Goal: Transaction & Acquisition: Purchase product/service

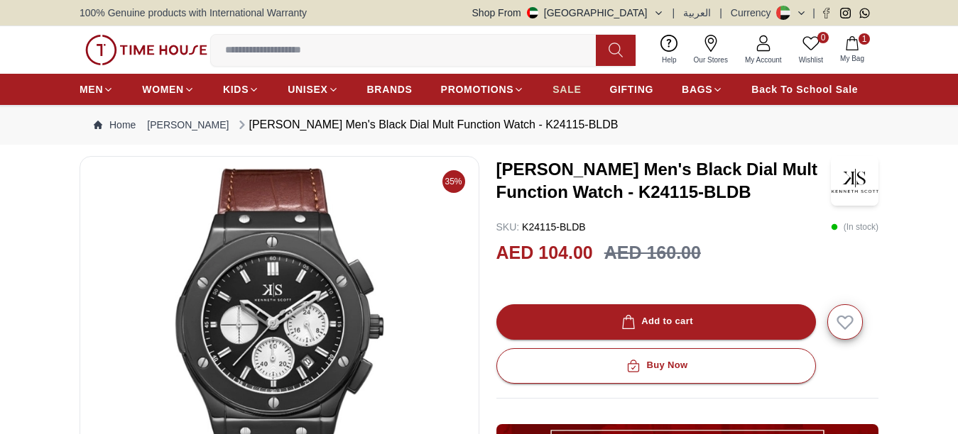
click at [575, 97] on span "SALE" at bounding box center [566, 89] width 28 height 14
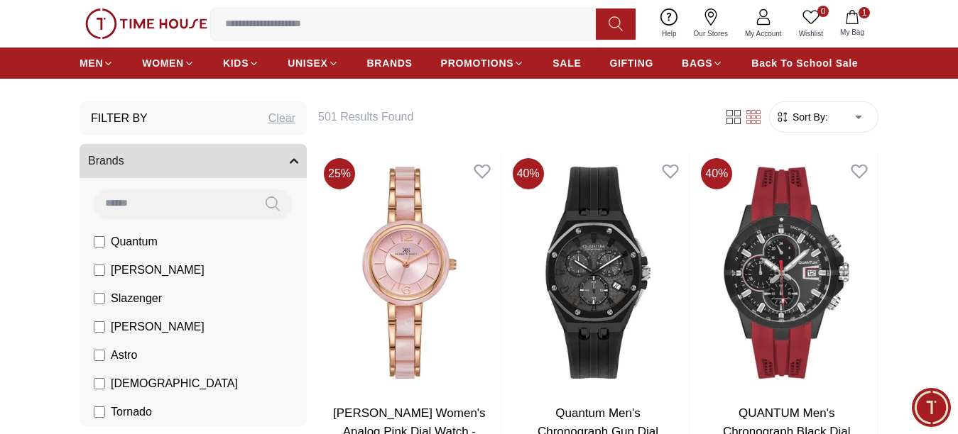
scroll to position [355, 0]
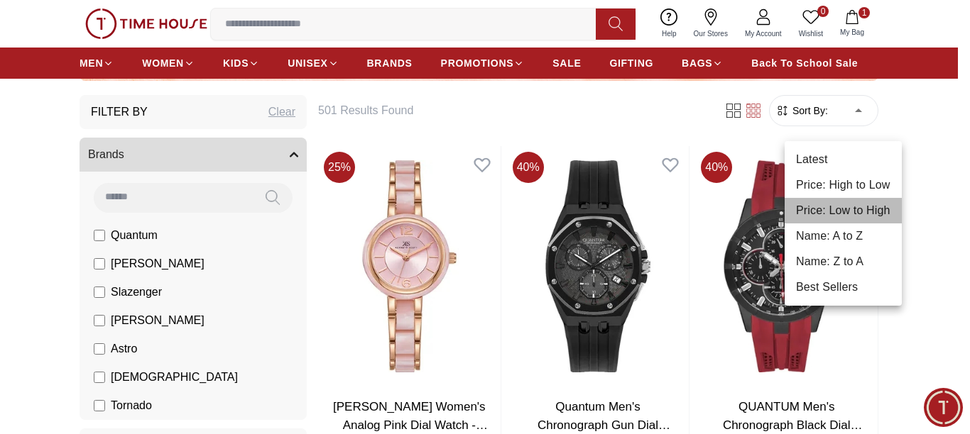
click at [863, 207] on li "Price: Low to High" at bounding box center [842, 211] width 117 height 26
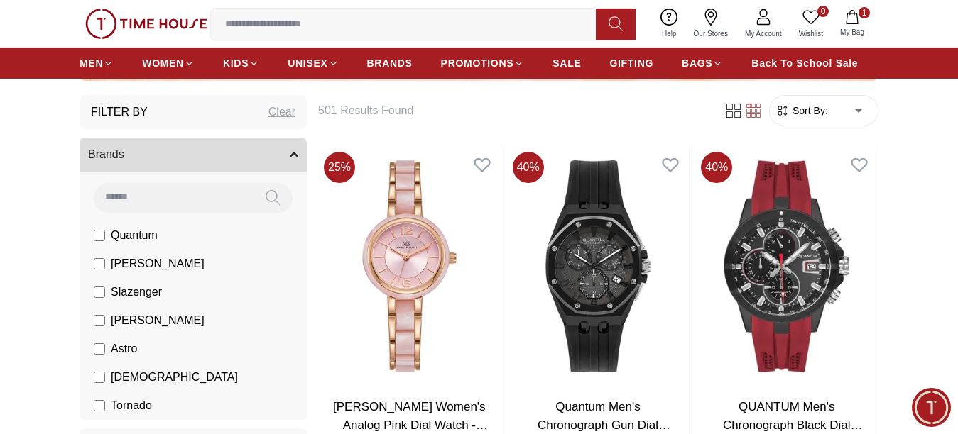
type input "*"
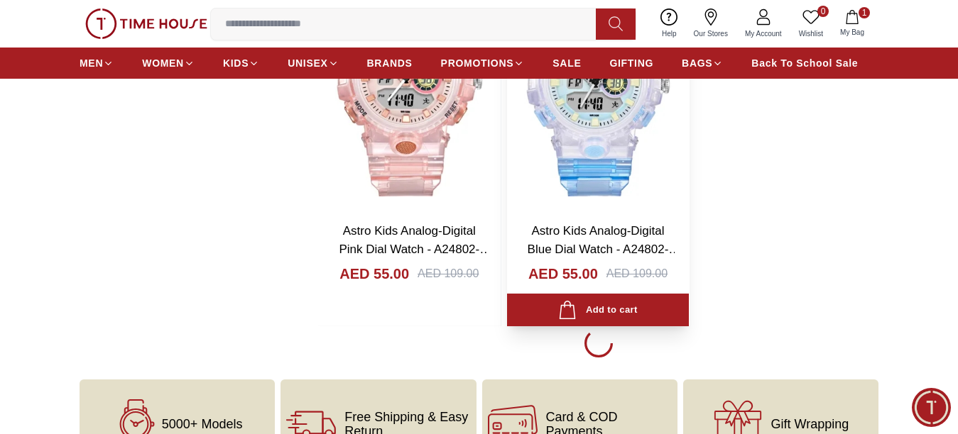
scroll to position [2698, 0]
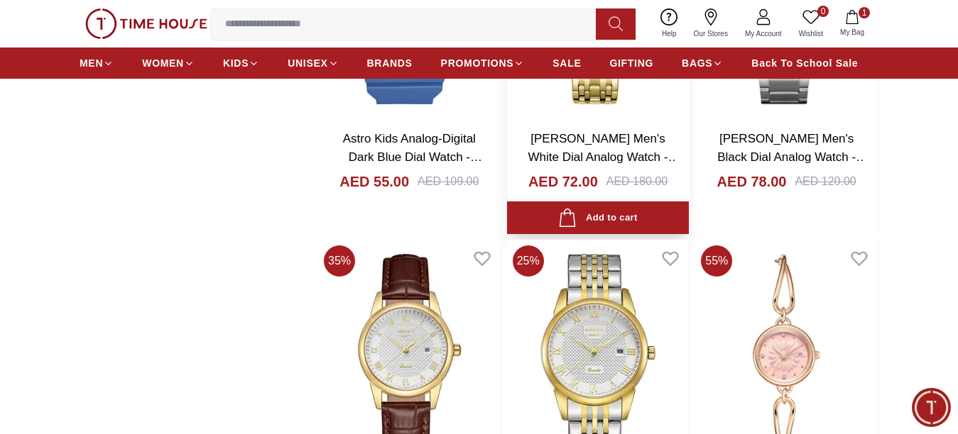
scroll to position [3905, 0]
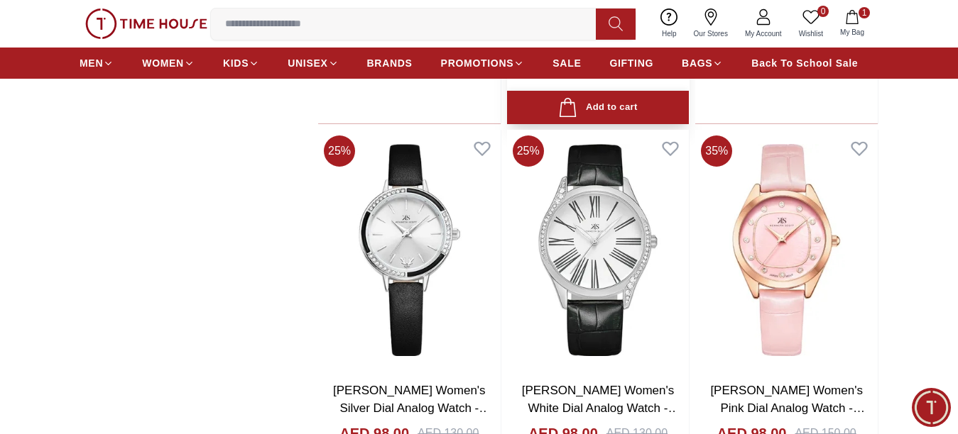
scroll to position [7241, 0]
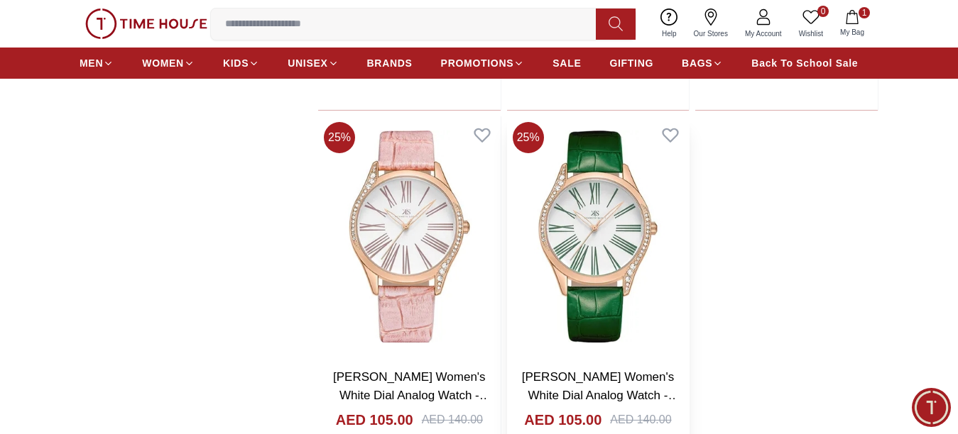
scroll to position [10152, 0]
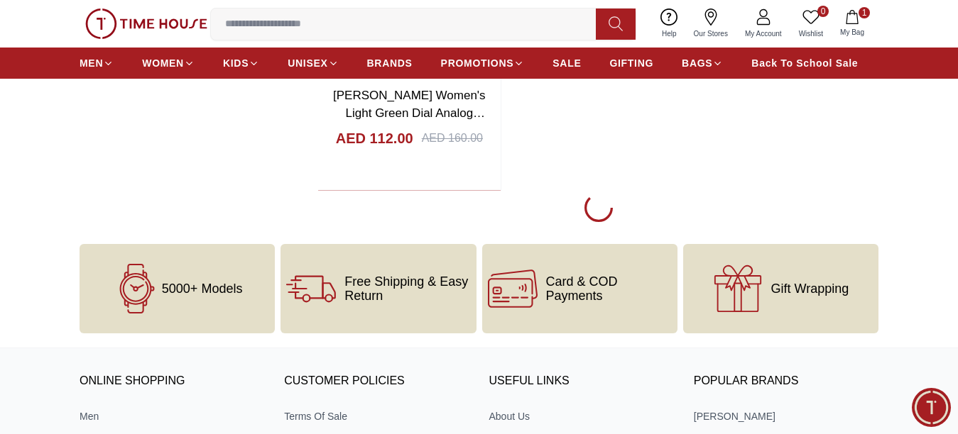
scroll to position [12637, 0]
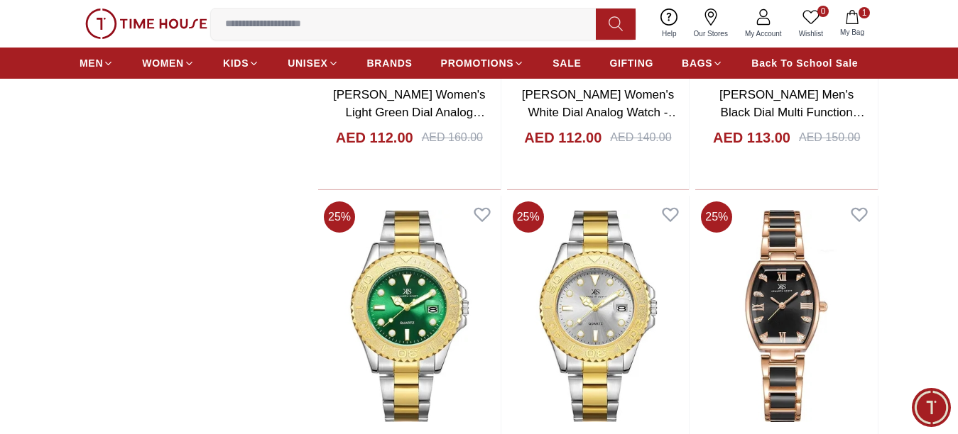
scroll to position [12779, 0]
